Goal: Task Accomplishment & Management: Complete application form

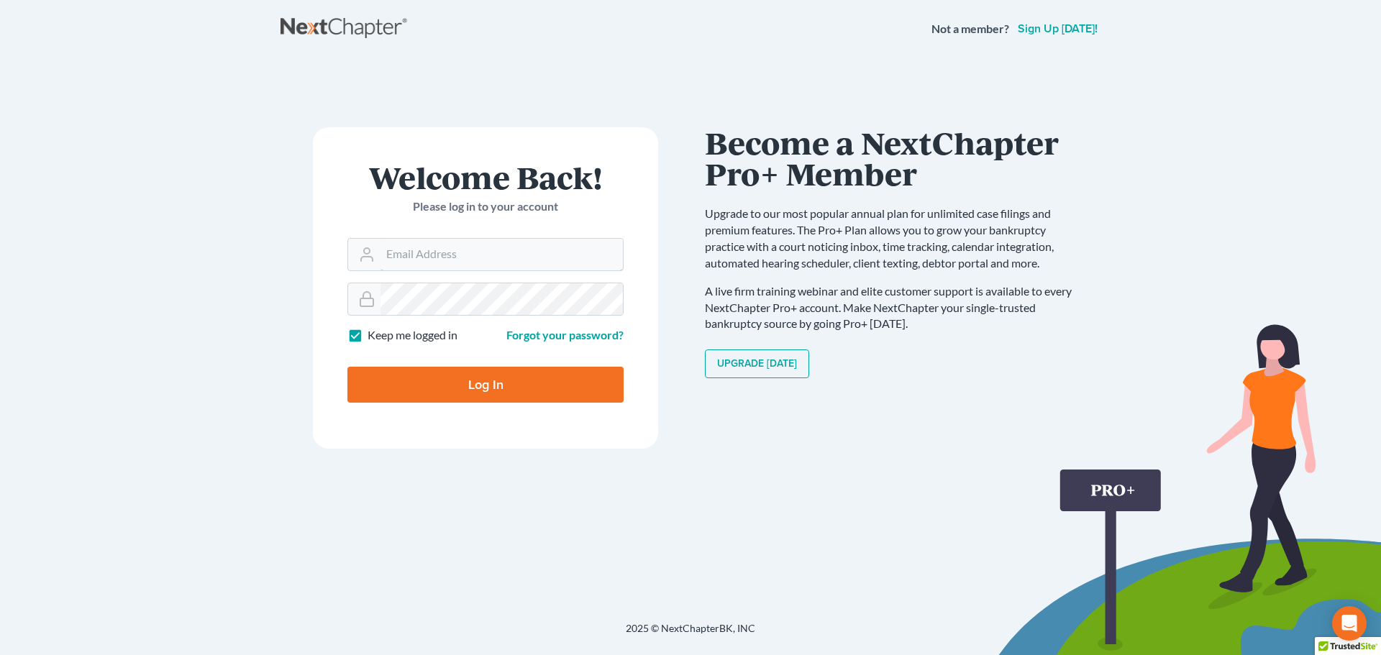
type input "[EMAIL_ADDRESS][DOMAIN_NAME]"
click at [503, 377] on input "Log In" at bounding box center [485, 385] width 276 height 36
type input "Thinking..."
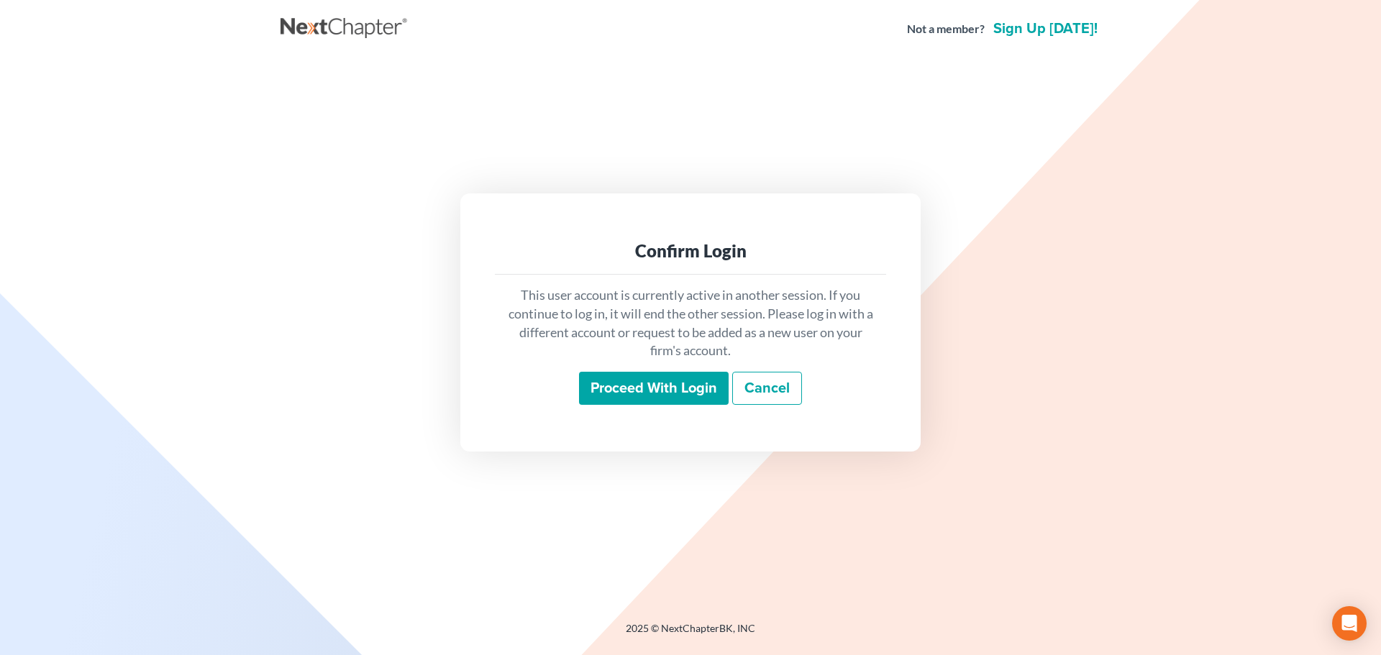
click at [650, 388] on input "Proceed with login" at bounding box center [654, 388] width 150 height 33
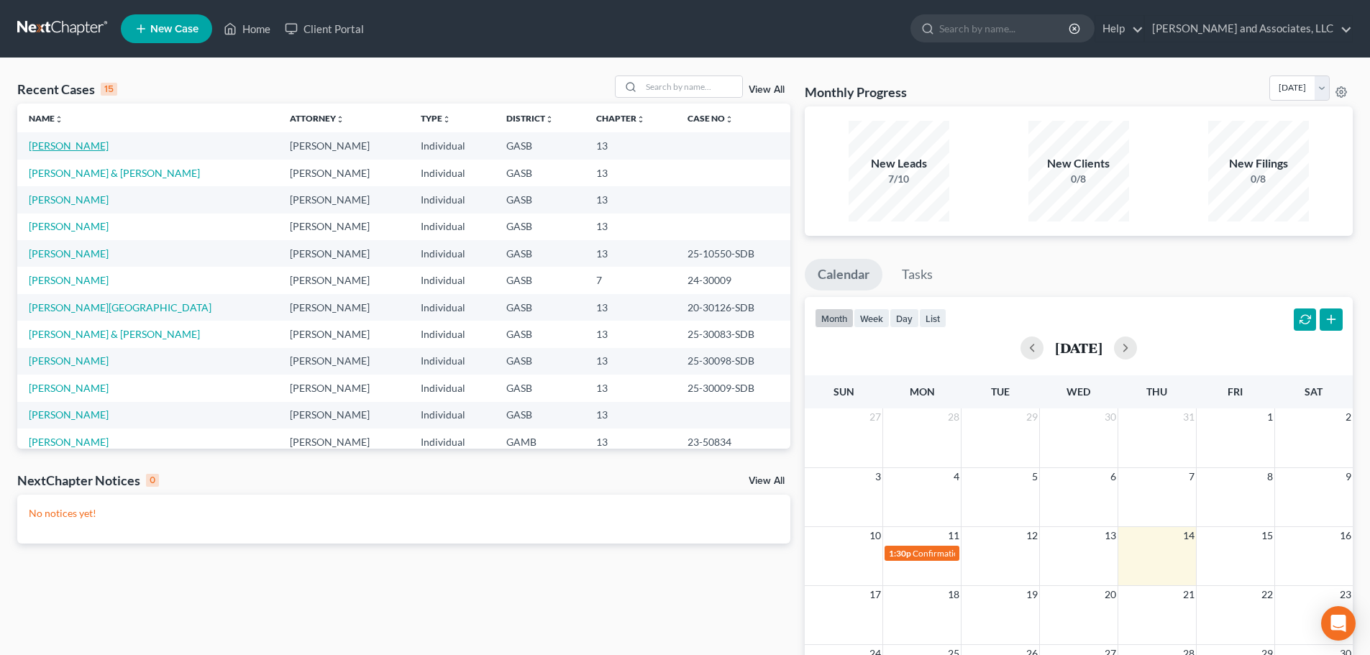
click at [55, 148] on link "Linder, Willie" at bounding box center [69, 145] width 80 height 12
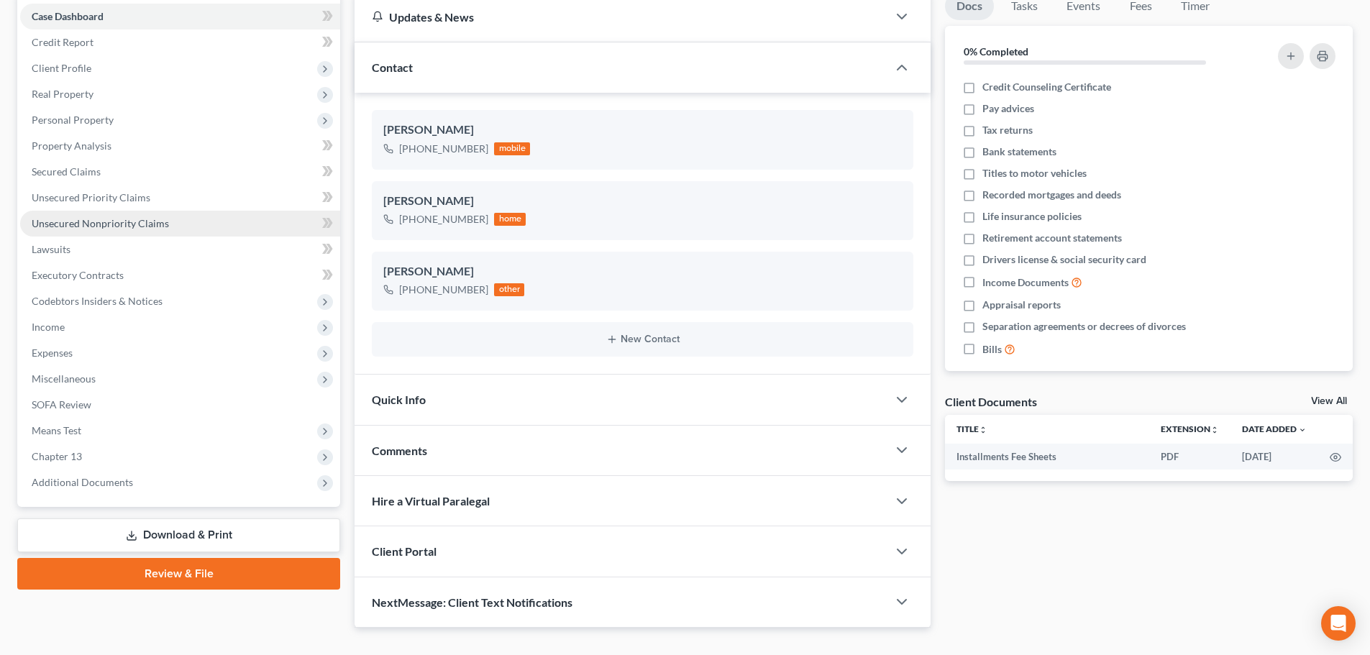
scroll to position [173, 0]
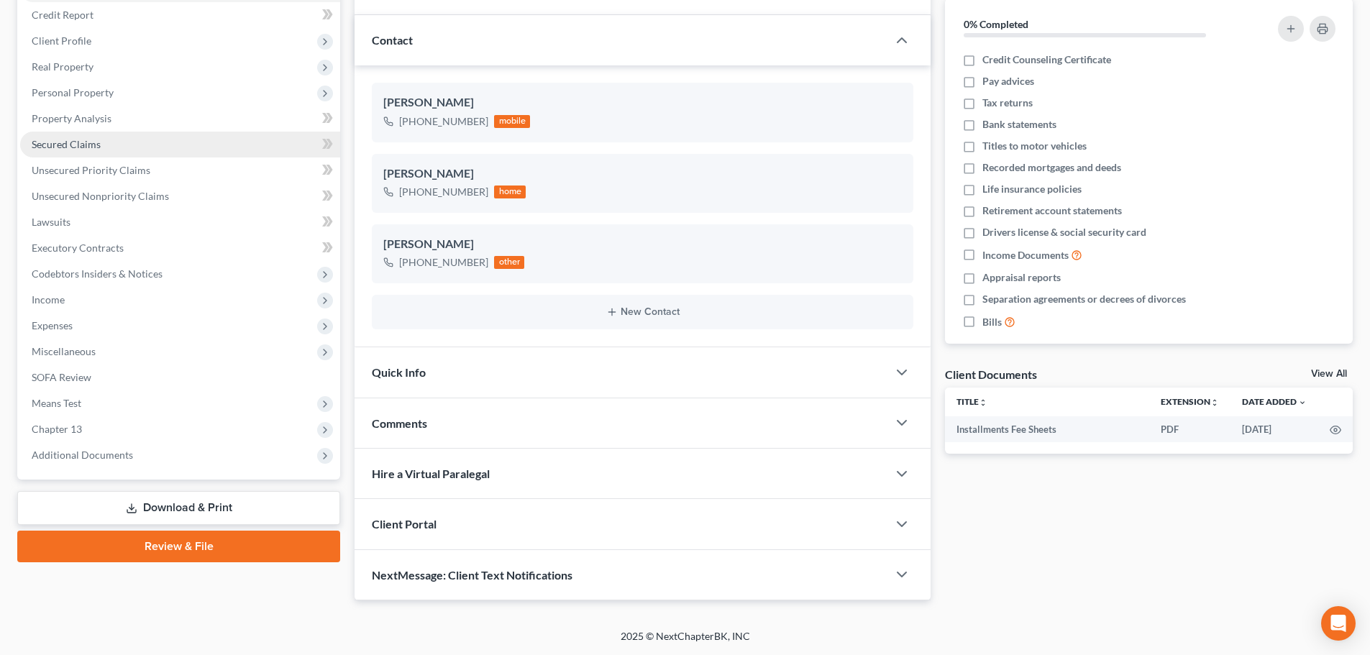
click at [76, 145] on span "Secured Claims" at bounding box center [66, 144] width 69 height 12
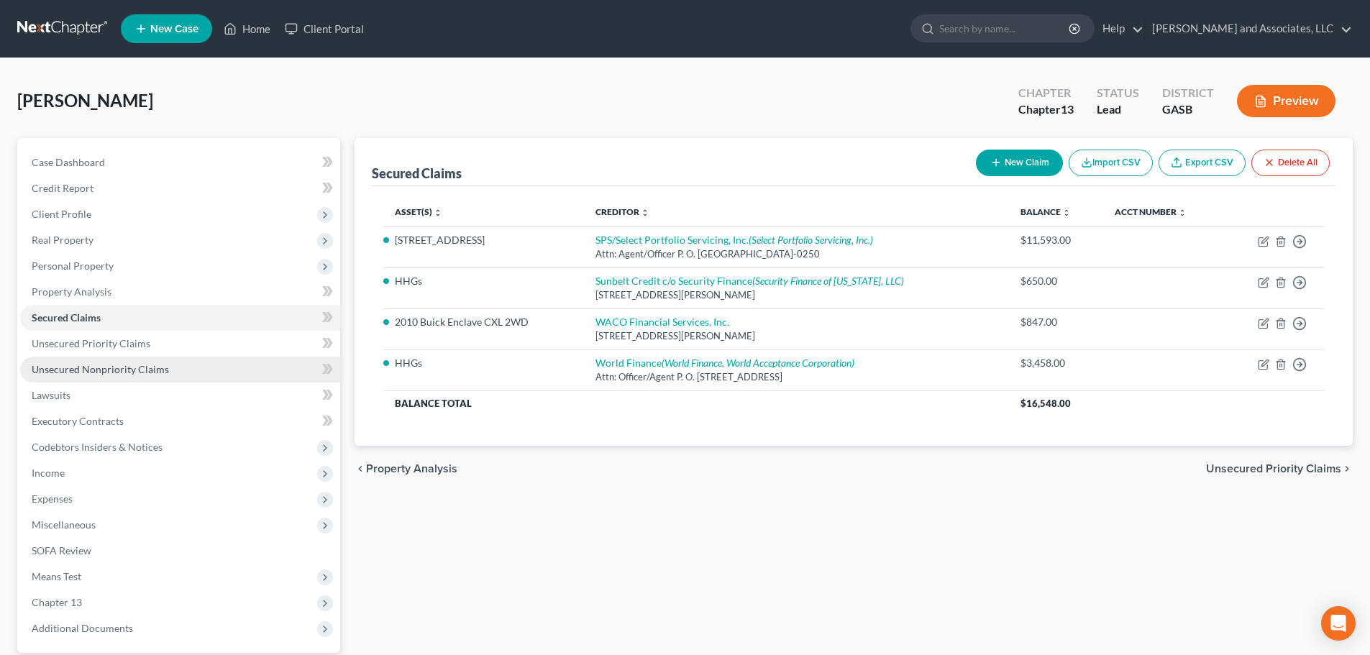
click at [101, 367] on span "Unsecured Nonpriority Claims" at bounding box center [100, 369] width 137 height 12
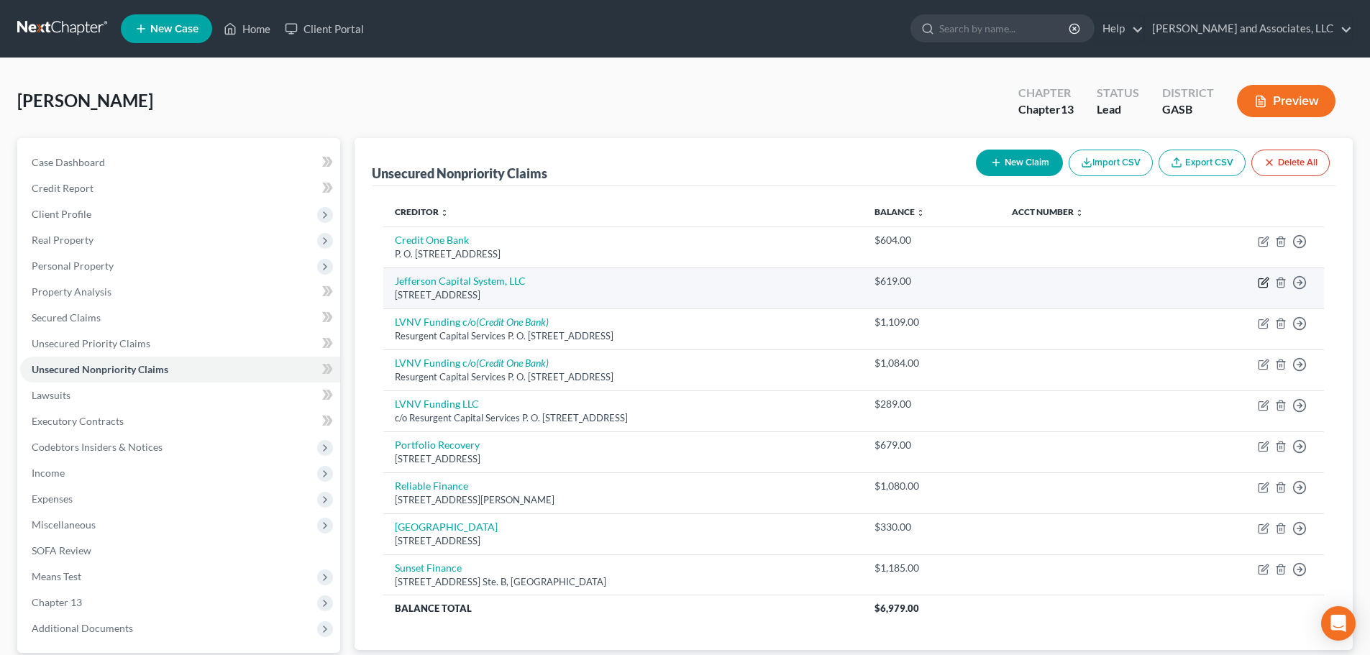
click at [1265, 286] on icon "button" at bounding box center [1264, 283] width 12 height 12
select select "24"
select select "14"
select select "0"
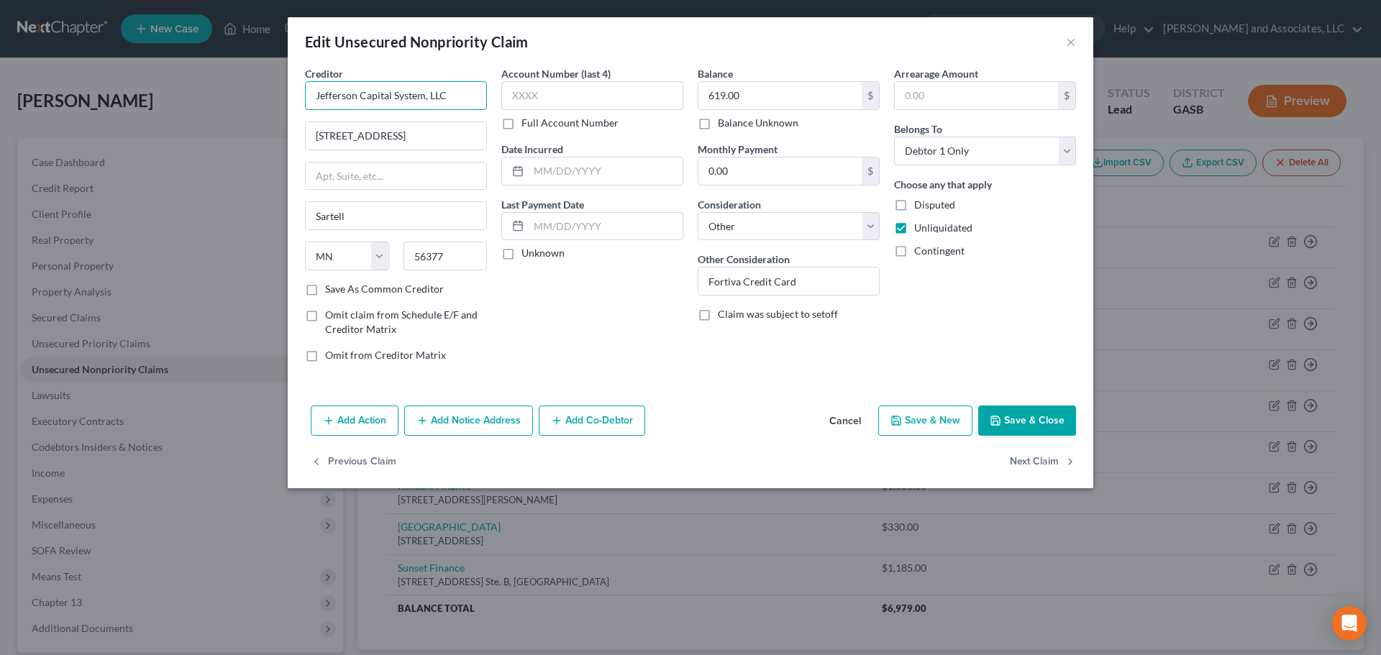
click at [424, 95] on input "Jefferson Capital System, LLC" at bounding box center [396, 95] width 182 height 29
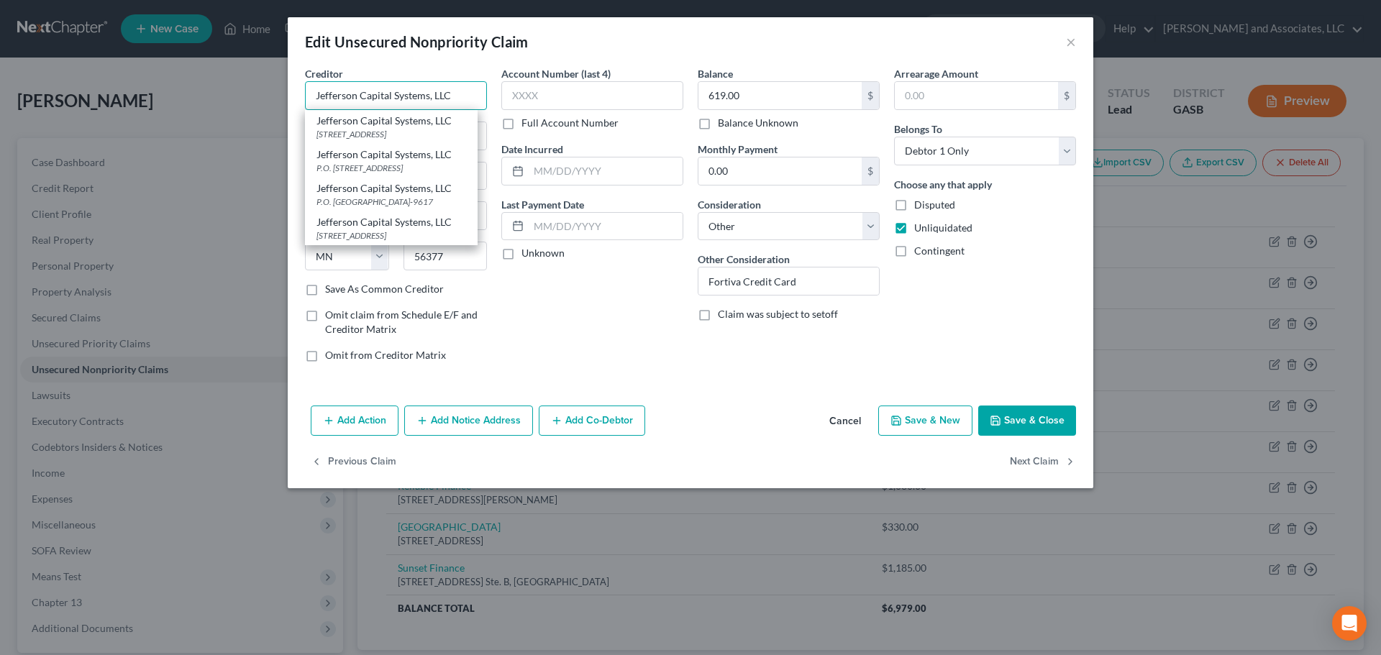
type input "Jefferson Capital Systems, LLC"
click at [628, 326] on div "Account Number (last 4) Full Account Number Date Incurred Last Payment Date Unk…" at bounding box center [592, 220] width 196 height 308
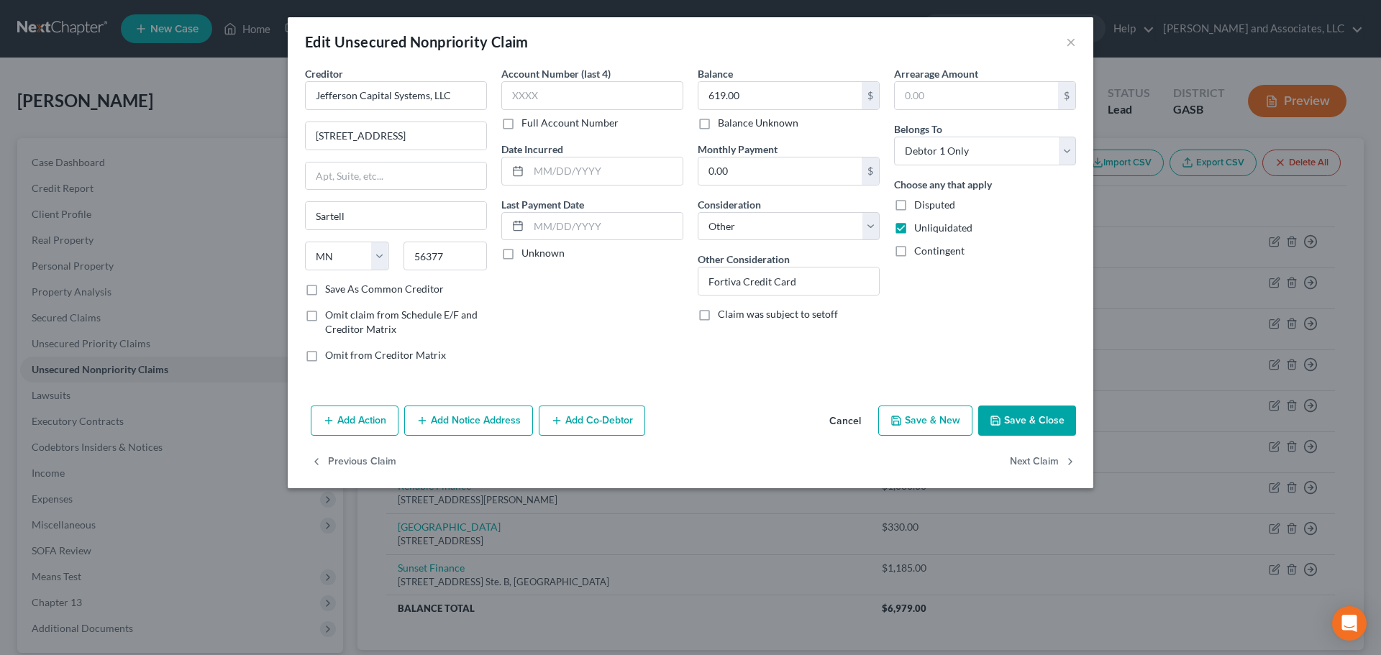
click at [1025, 416] on button "Save & Close" at bounding box center [1027, 421] width 98 height 30
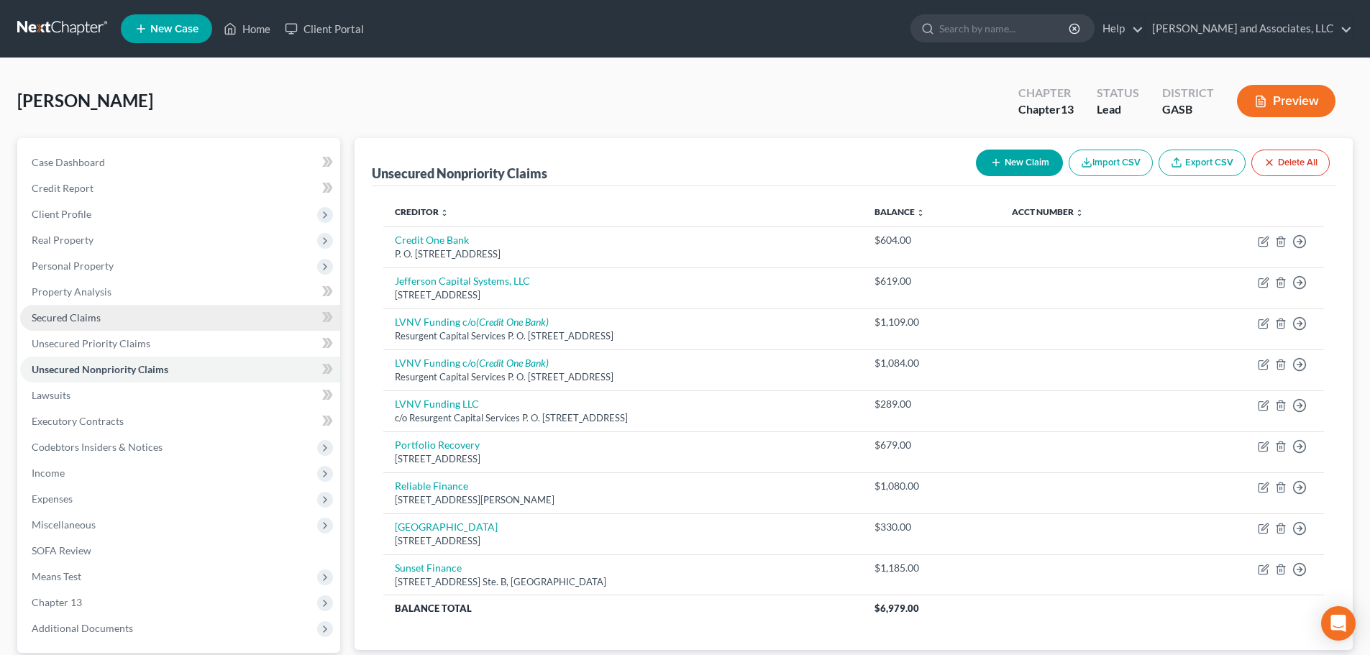
click at [87, 316] on span "Secured Claims" at bounding box center [66, 317] width 69 height 12
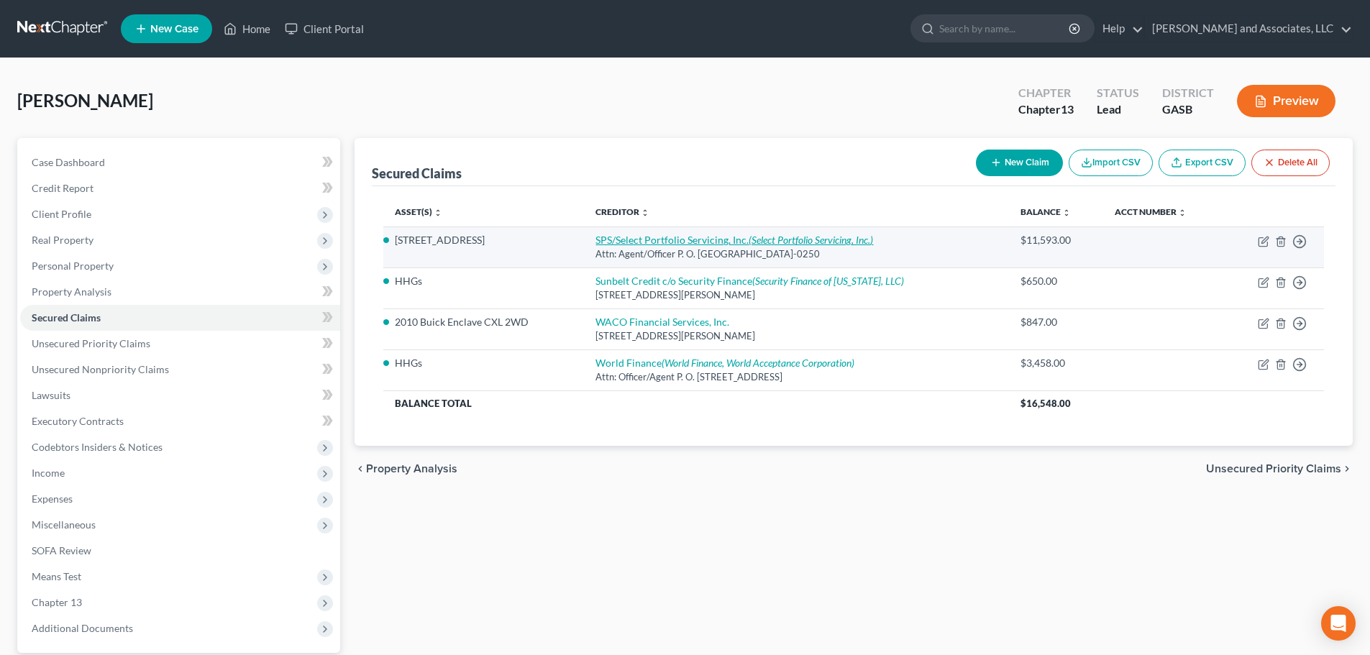
click at [690, 242] on link "SPS/Select Portfolio Servicing, Inc. (Select Portfolio Servicing, Inc.)" at bounding box center [734, 240] width 278 height 12
select select "46"
select select "2"
select select "3"
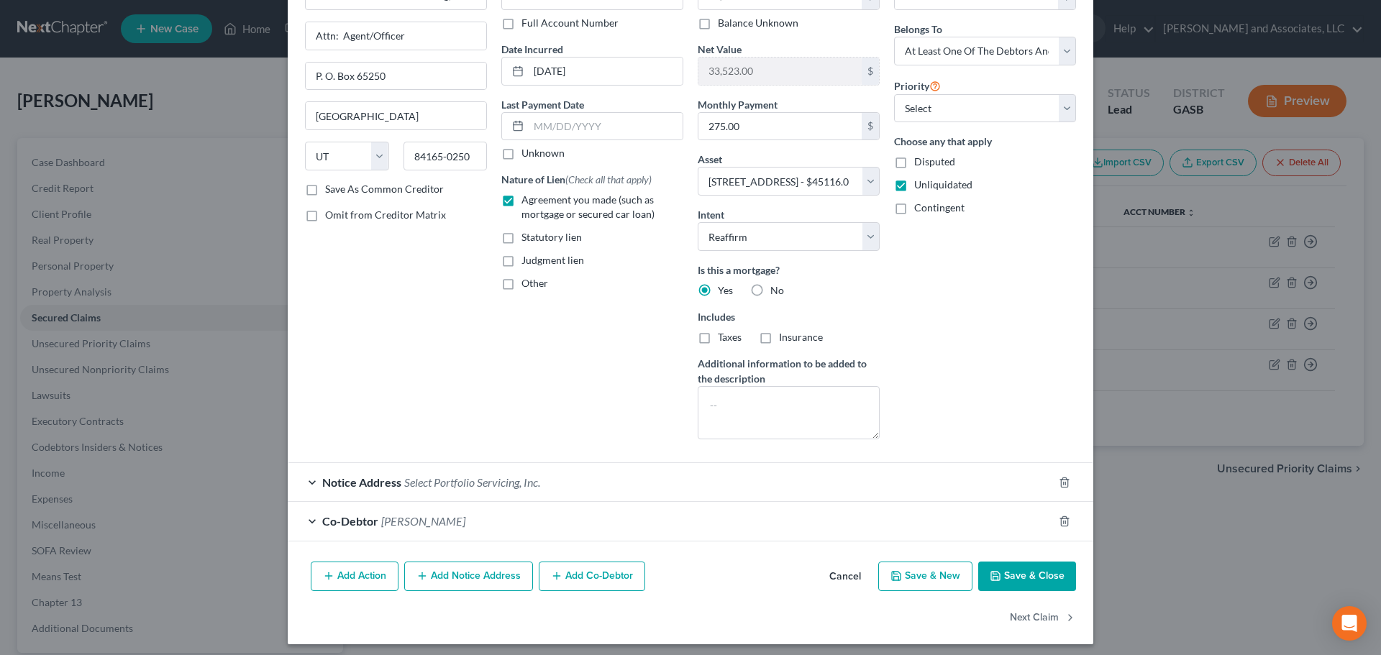
scroll to position [106, 0]
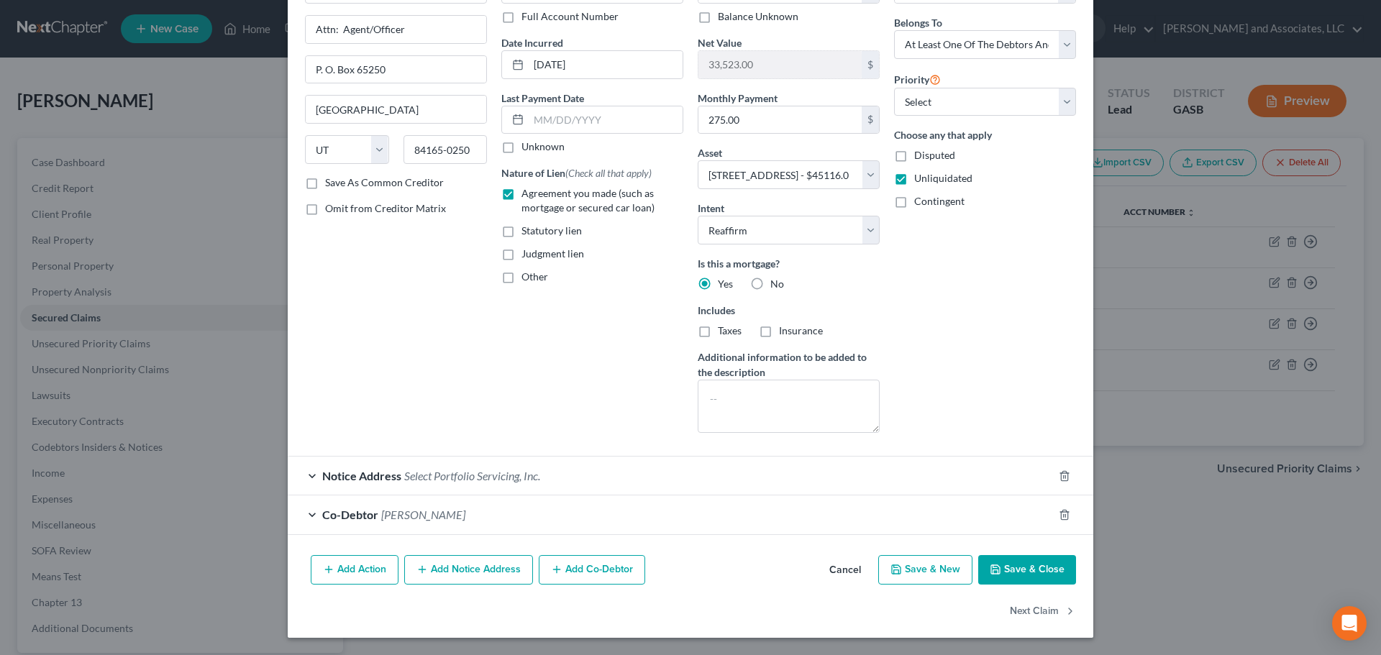
click at [565, 472] on div "Notice Address Select Portfolio Servicing, Inc." at bounding box center [670, 476] width 765 height 38
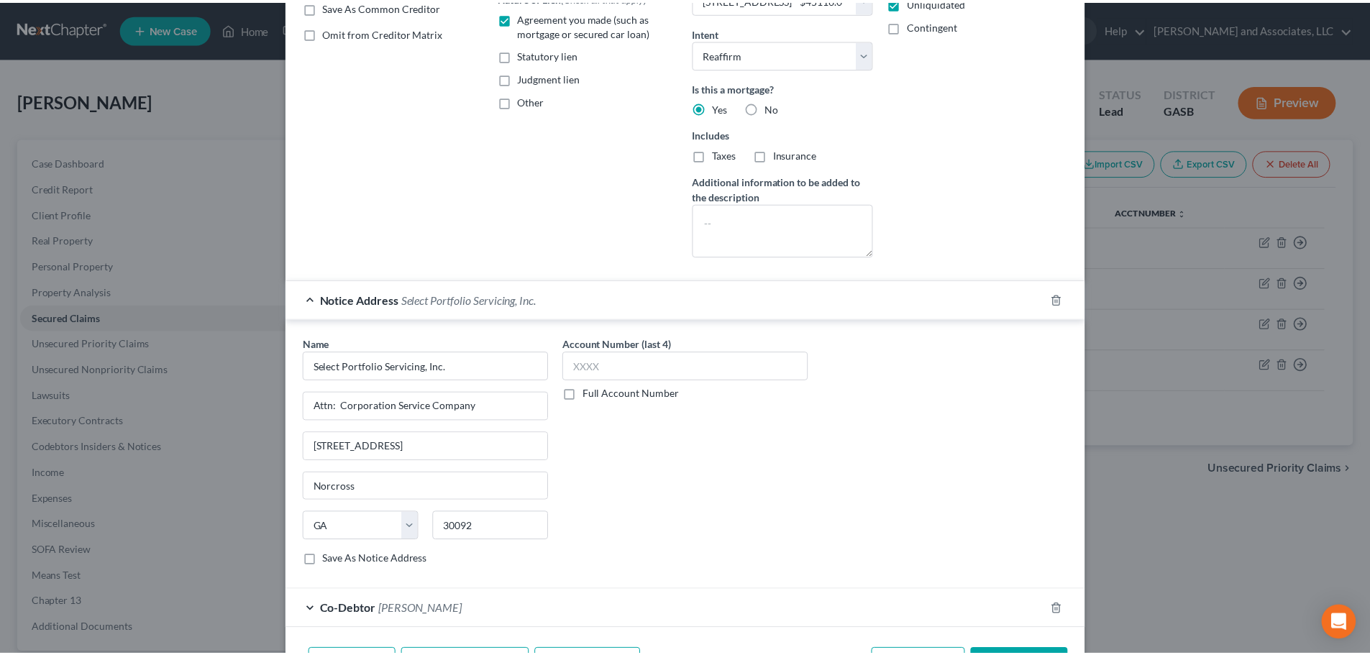
scroll to position [322, 0]
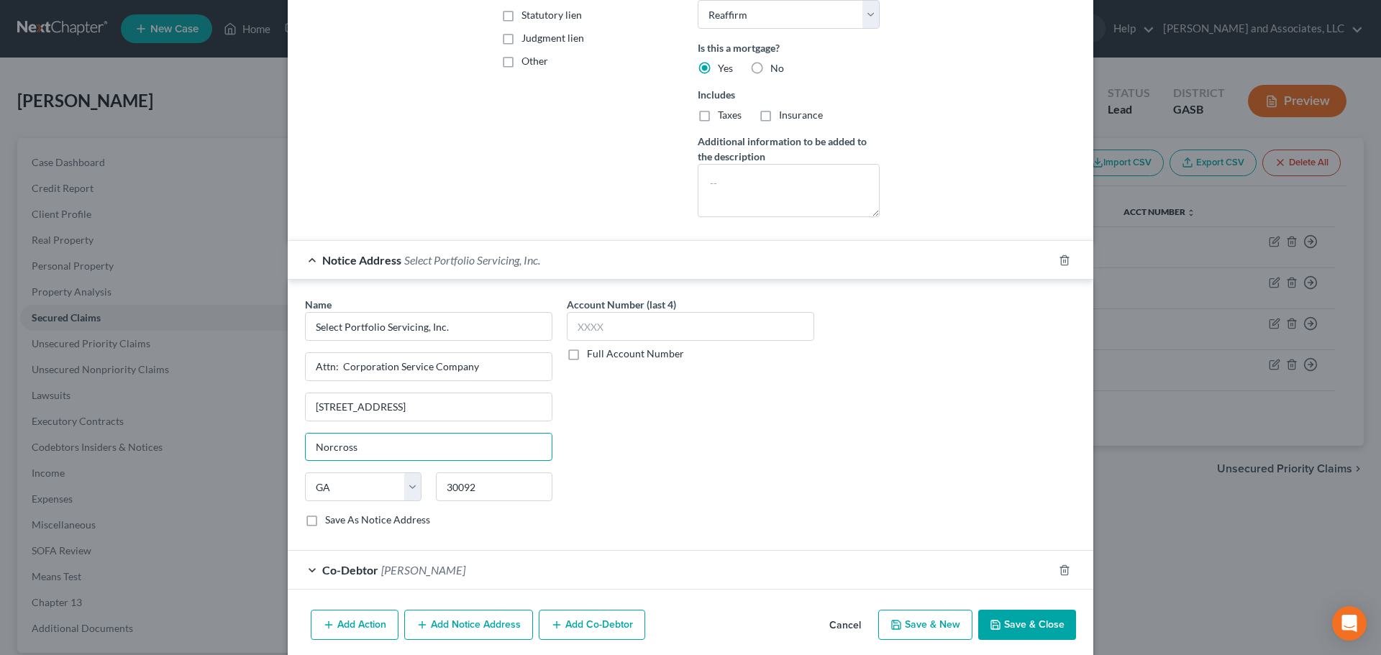
drag, startPoint x: 370, startPoint y: 442, endPoint x: 219, endPoint y: 418, distance: 153.0
click at [219, 418] on div "Edit Secured Claim × Creditor * SPS/Select Portfolio Servicing, Inc. Attn: Agen…" at bounding box center [690, 327] width 1381 height 655
type input "Peachtree Corners"
click at [325, 518] on label "Save As Notice Address" at bounding box center [377, 520] width 105 height 14
click at [331, 518] on input "Save As Notice Address" at bounding box center [335, 517] width 9 height 9
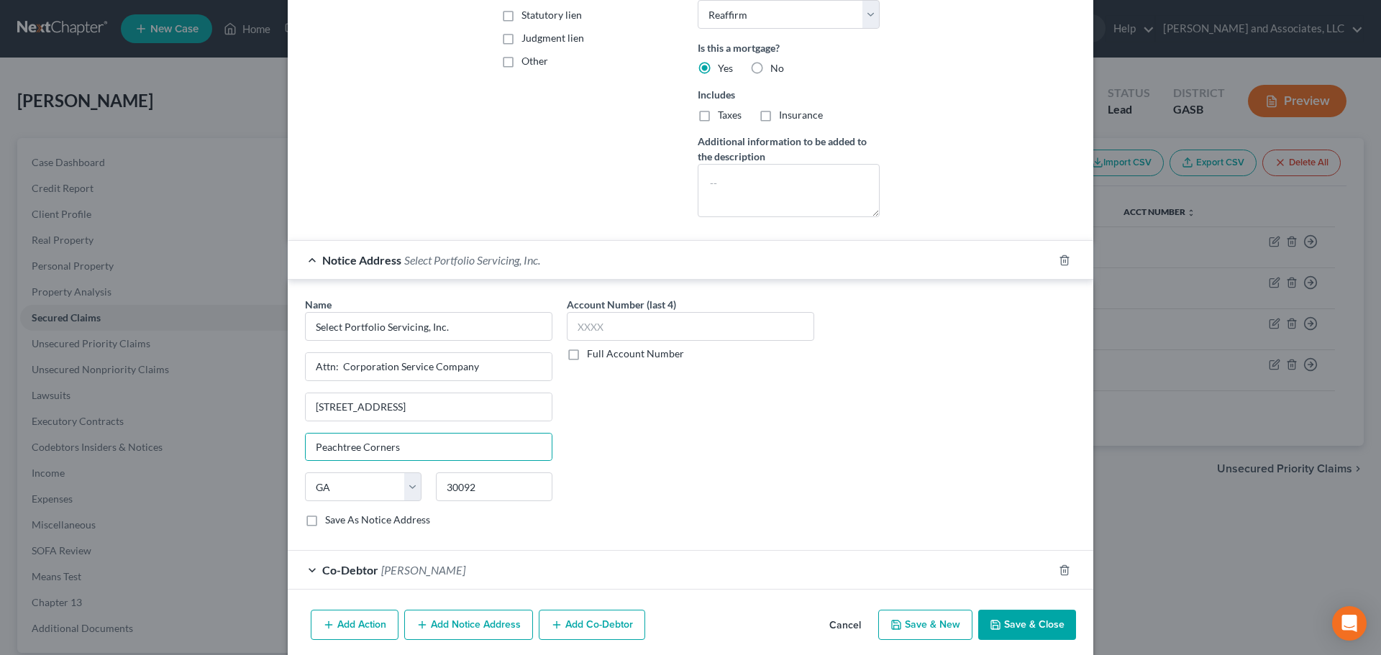
checkbox input "true"
click at [631, 495] on div "Account Number (last 4) Full Account Number" at bounding box center [690, 418] width 262 height 242
click at [1026, 626] on button "Save & Close" at bounding box center [1027, 625] width 98 height 30
select select
checkbox input "false"
